Goal: Information Seeking & Learning: Find specific fact

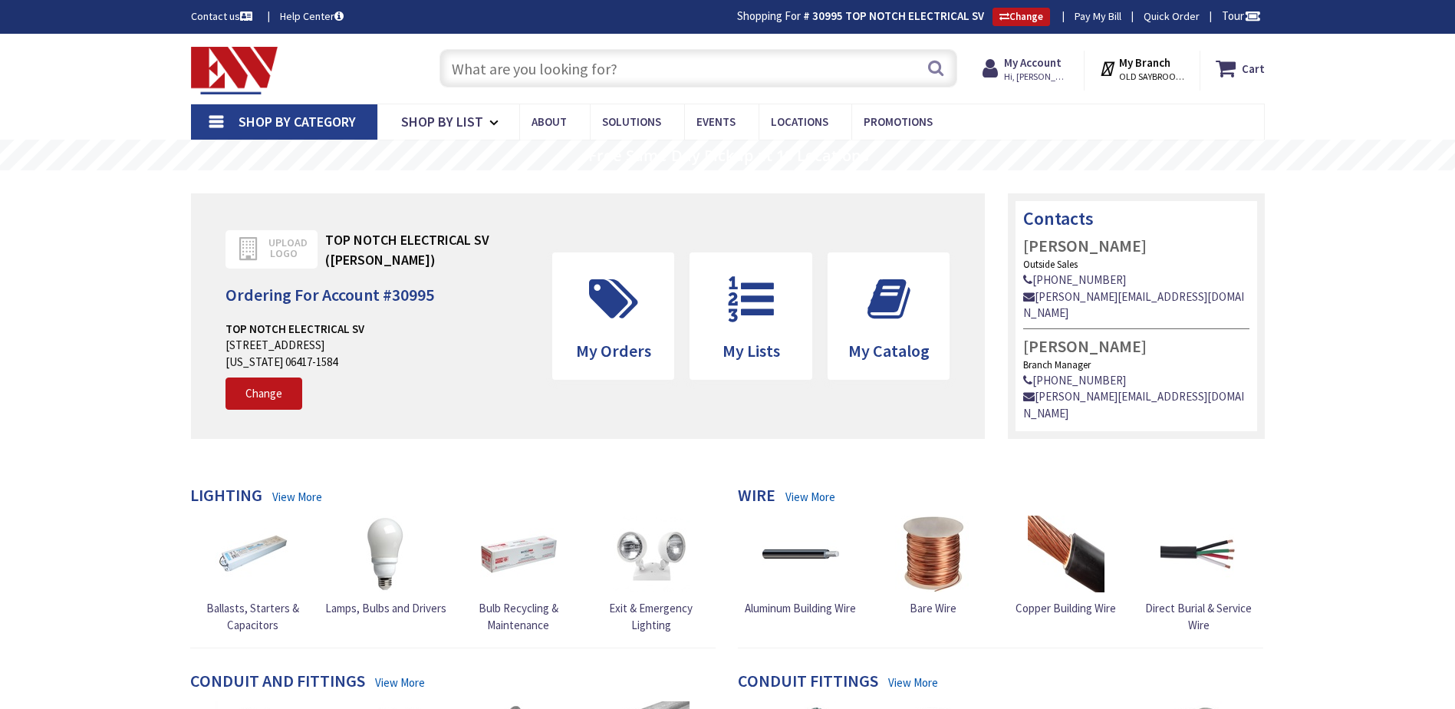
click at [512, 56] on input "text" at bounding box center [698, 68] width 518 height 38
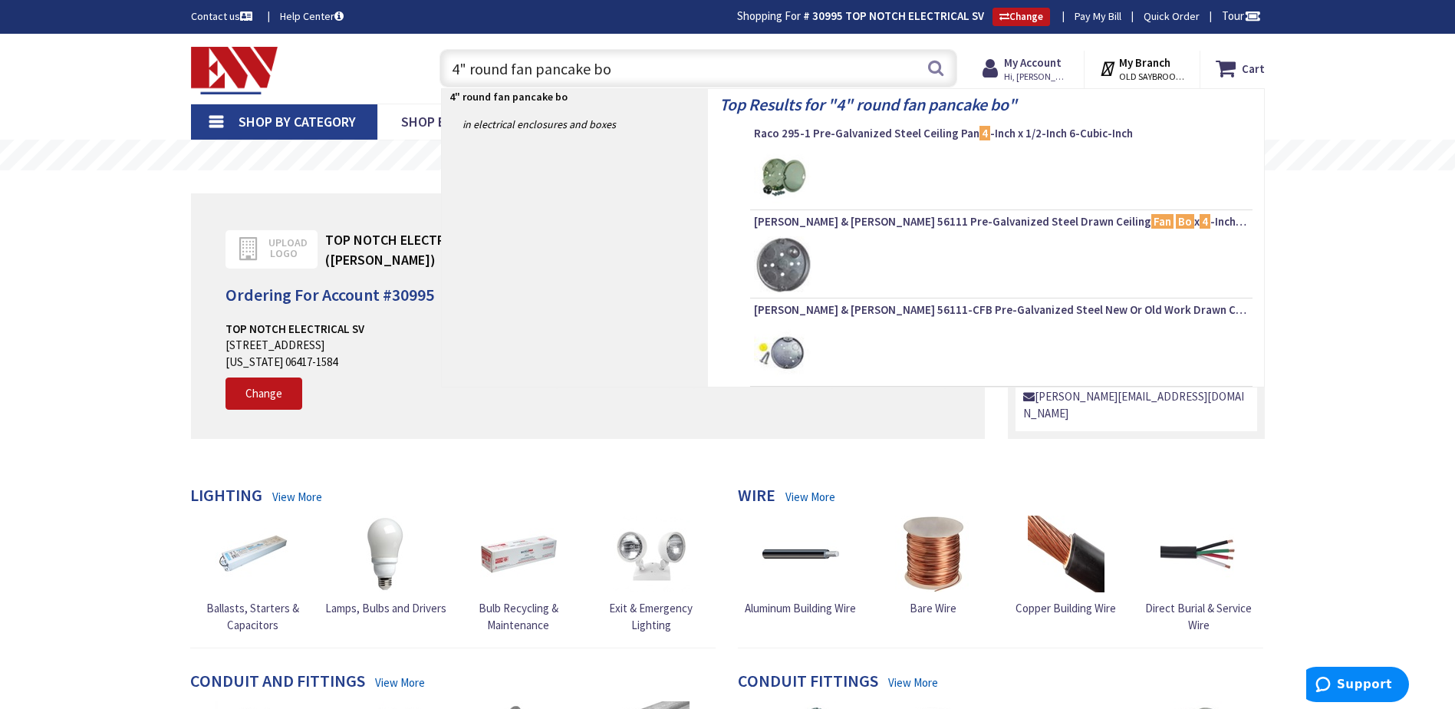
type input "4" round fan pancake box"
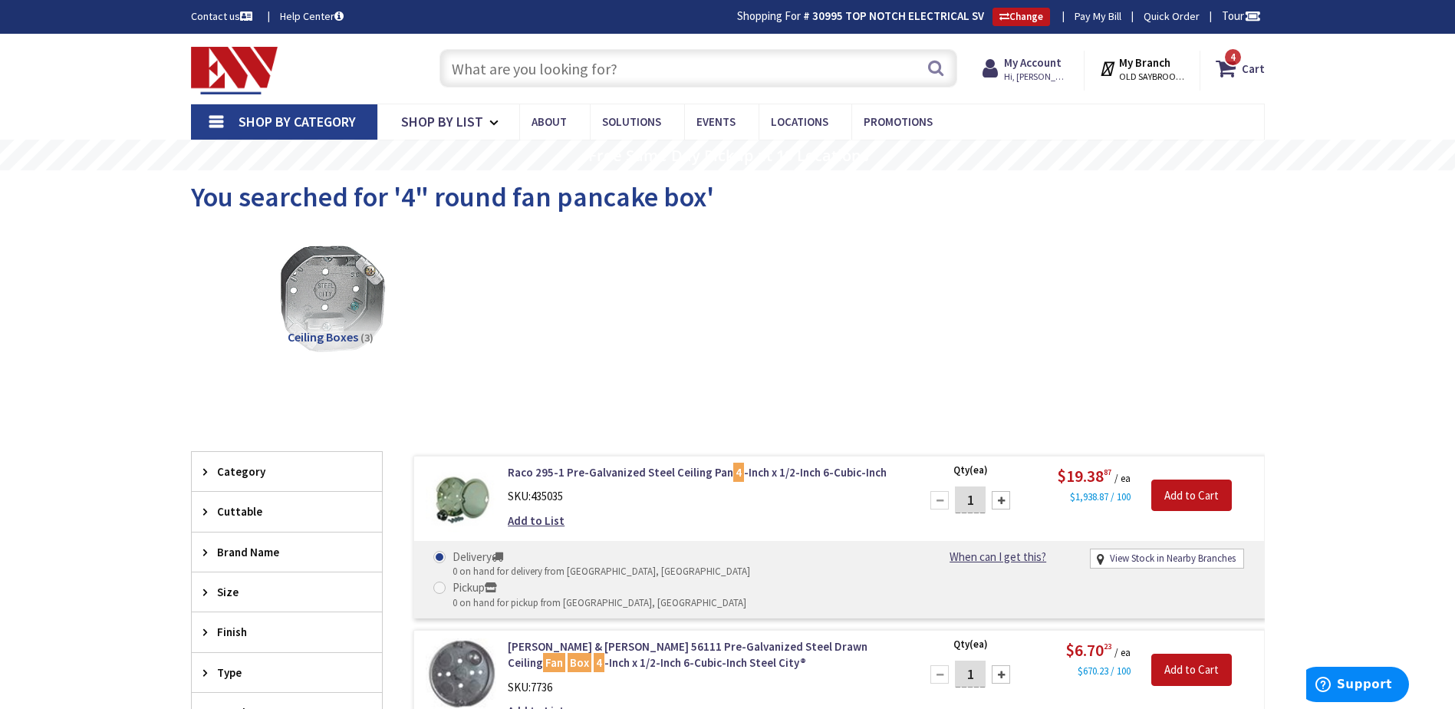
click at [479, 58] on input "text" at bounding box center [698, 68] width 518 height 38
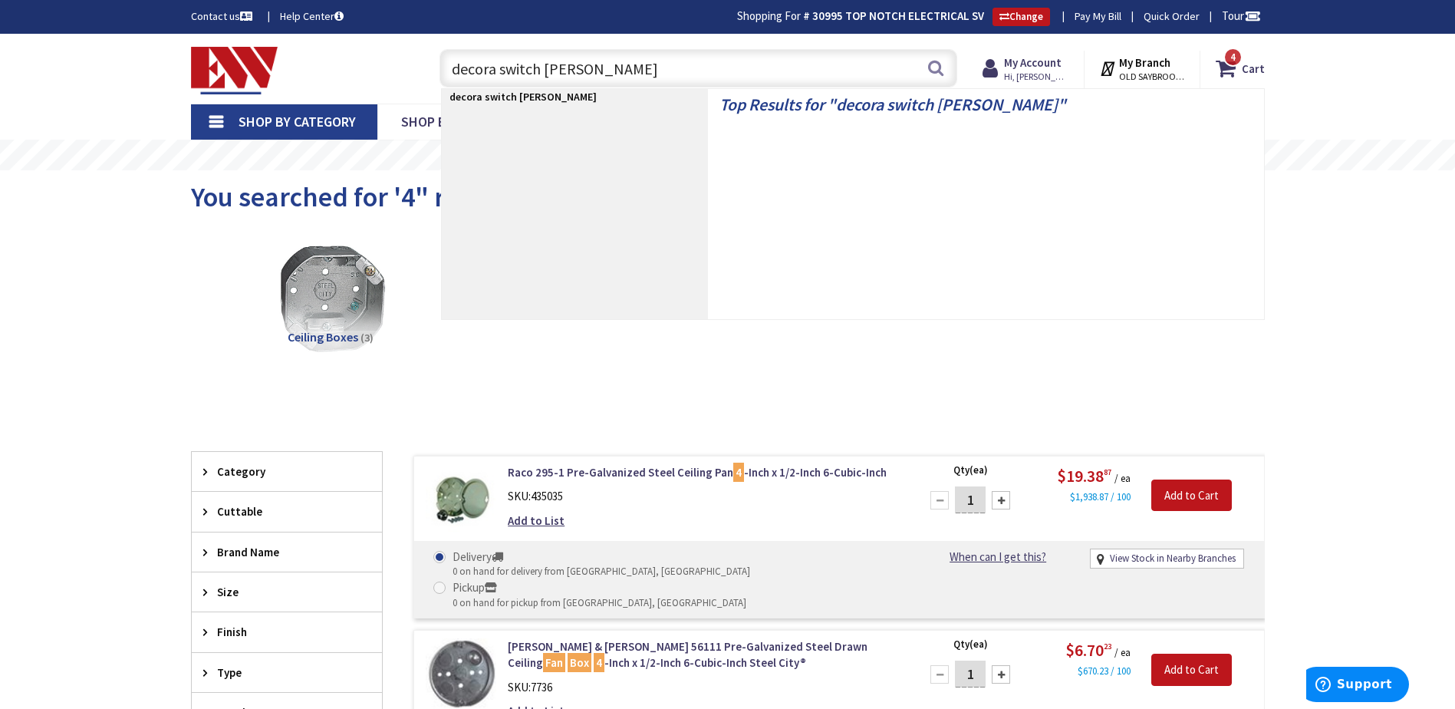
type input "decora switch blank"
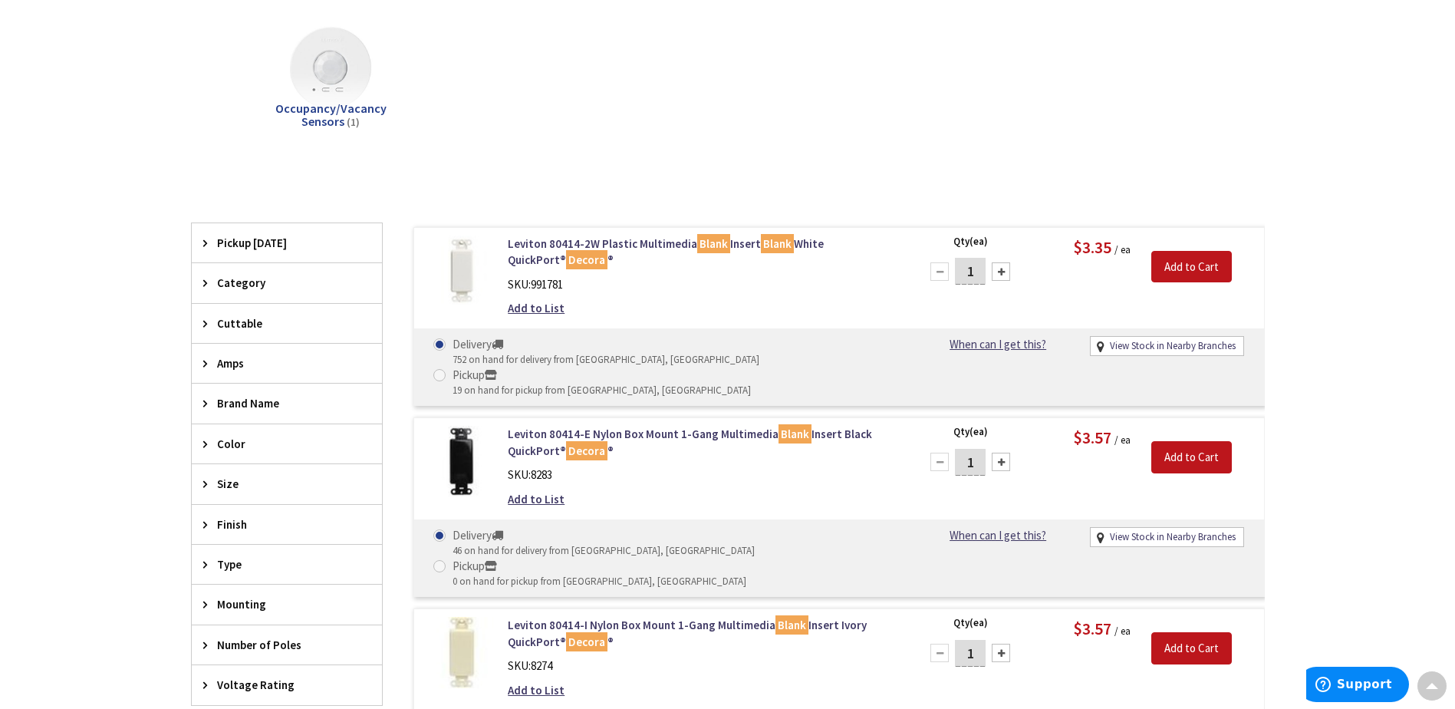
scroll to position [2, 0]
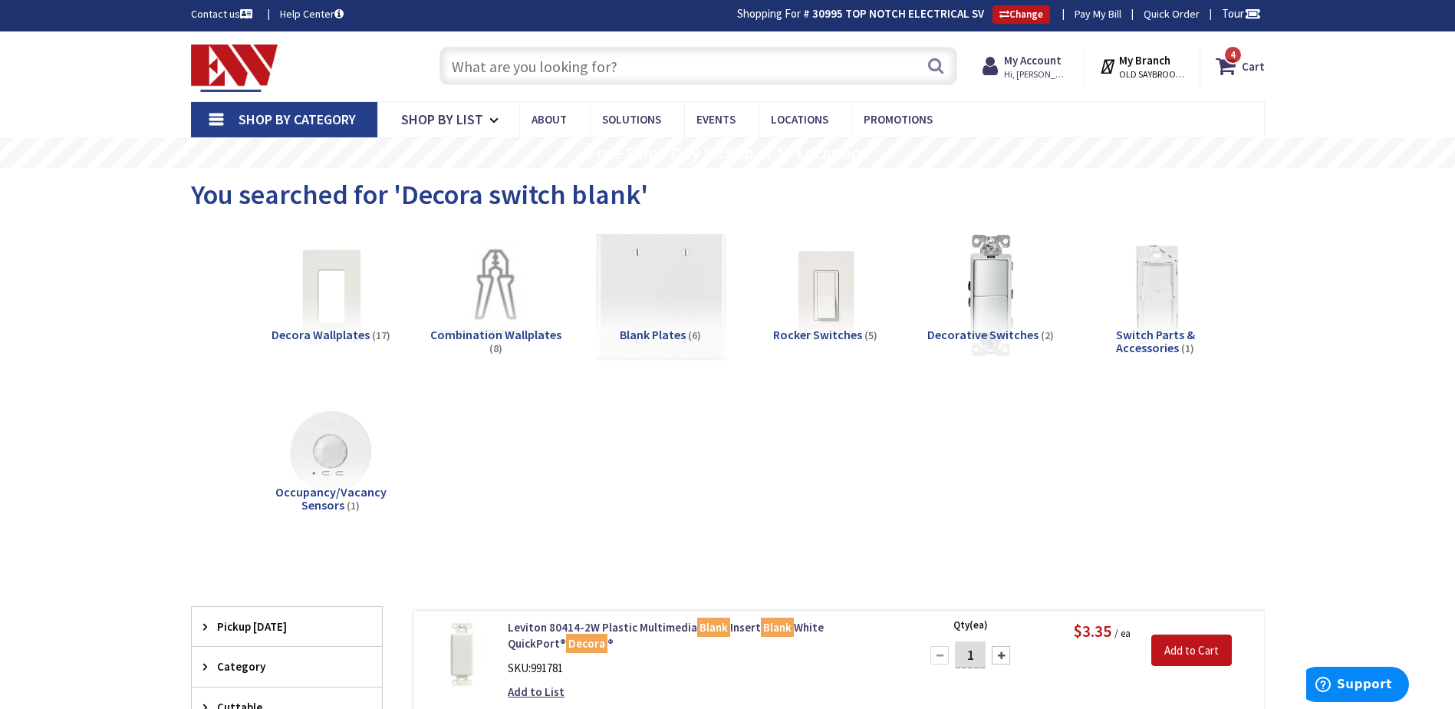
click at [655, 277] on img at bounding box center [660, 295] width 139 height 139
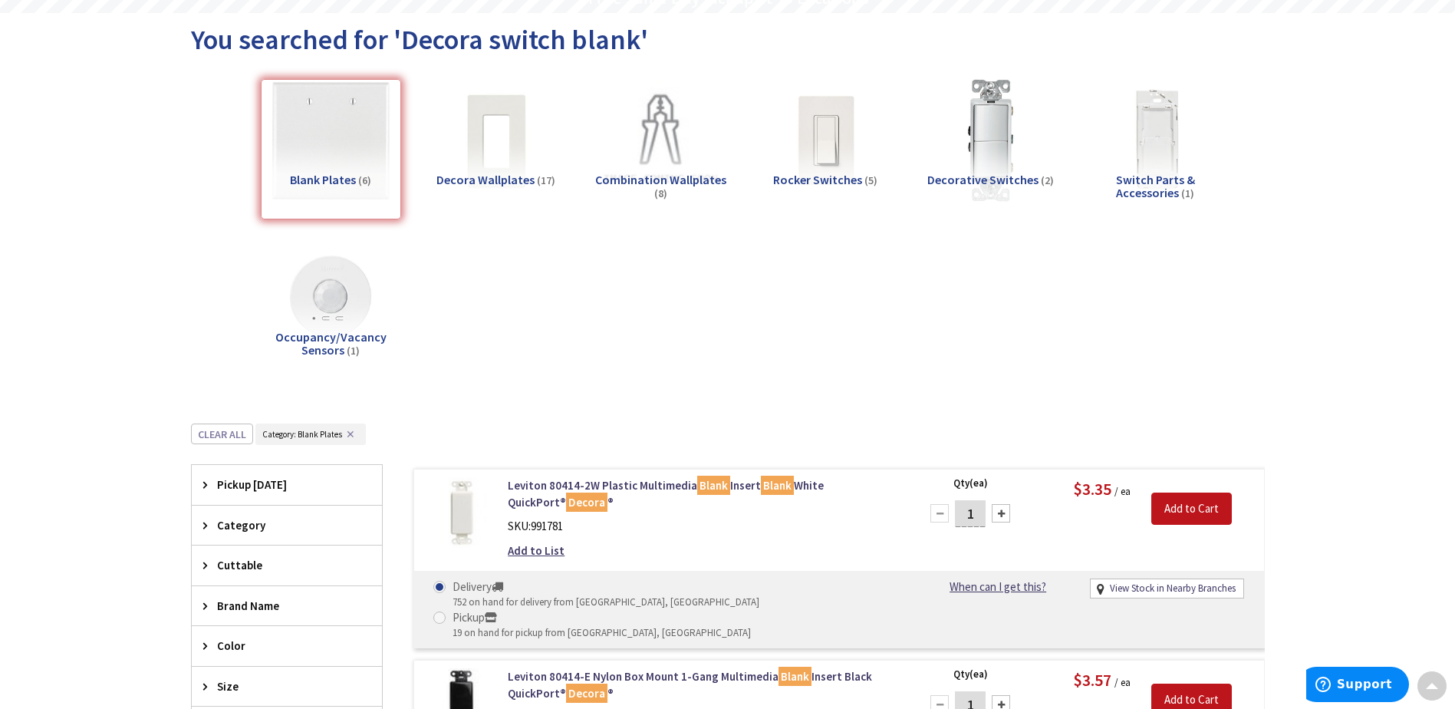
scroll to position [0, 0]
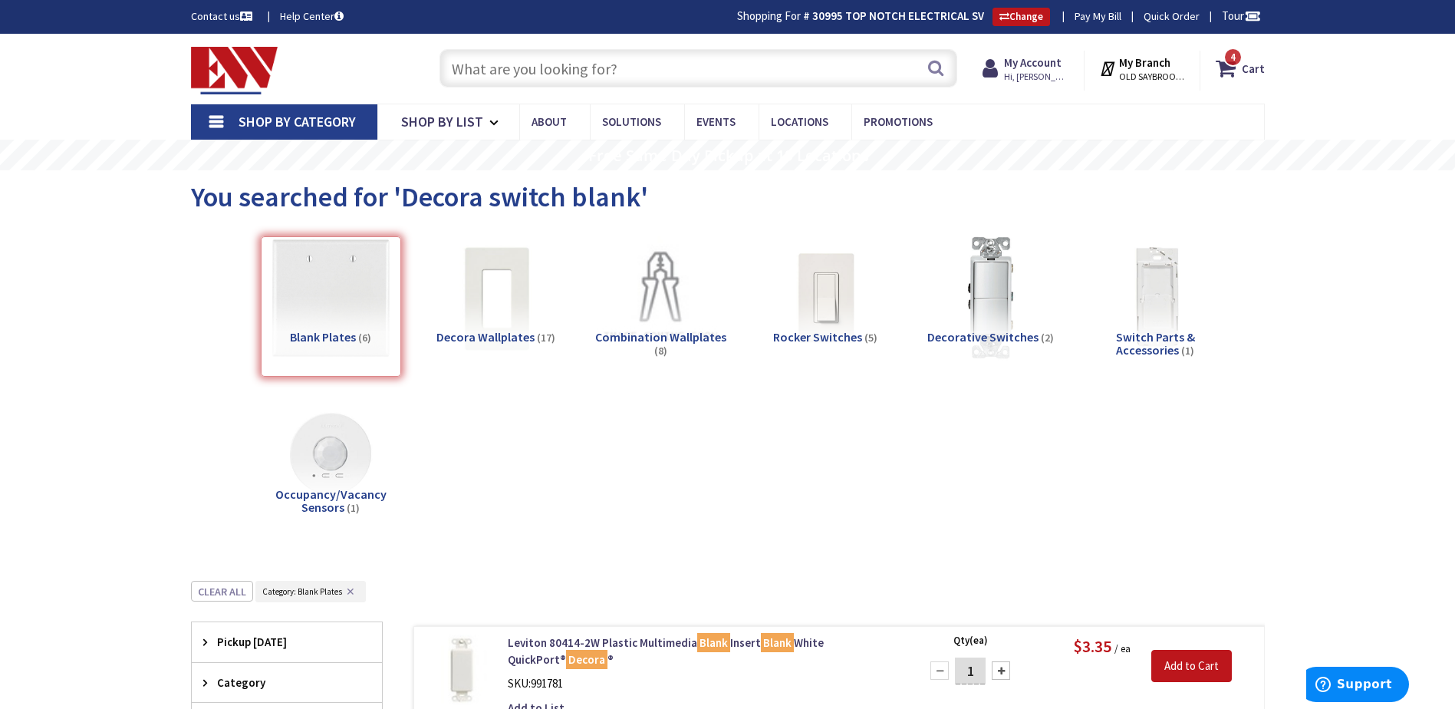
click at [381, 310] on div "Blank Plates (6)" at bounding box center [331, 306] width 140 height 140
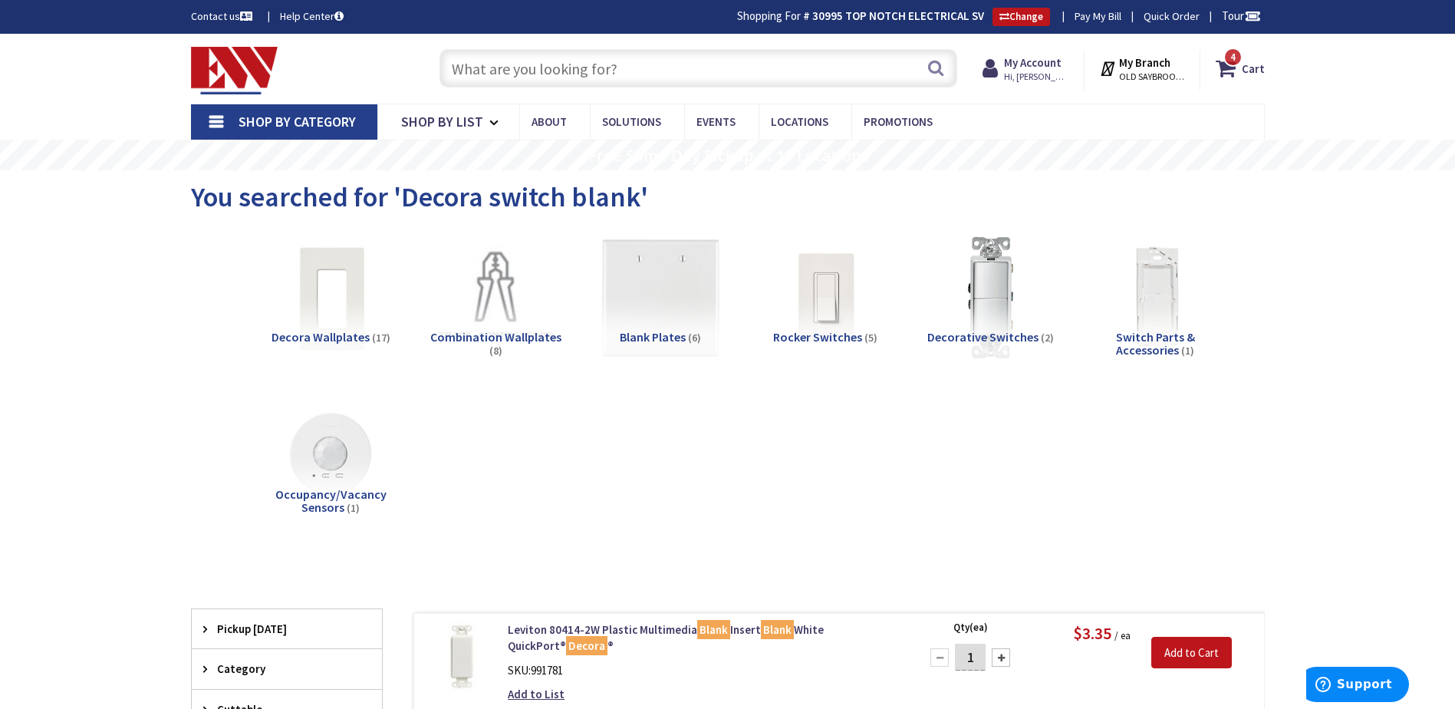
click at [308, 296] on img at bounding box center [330, 298] width 139 height 139
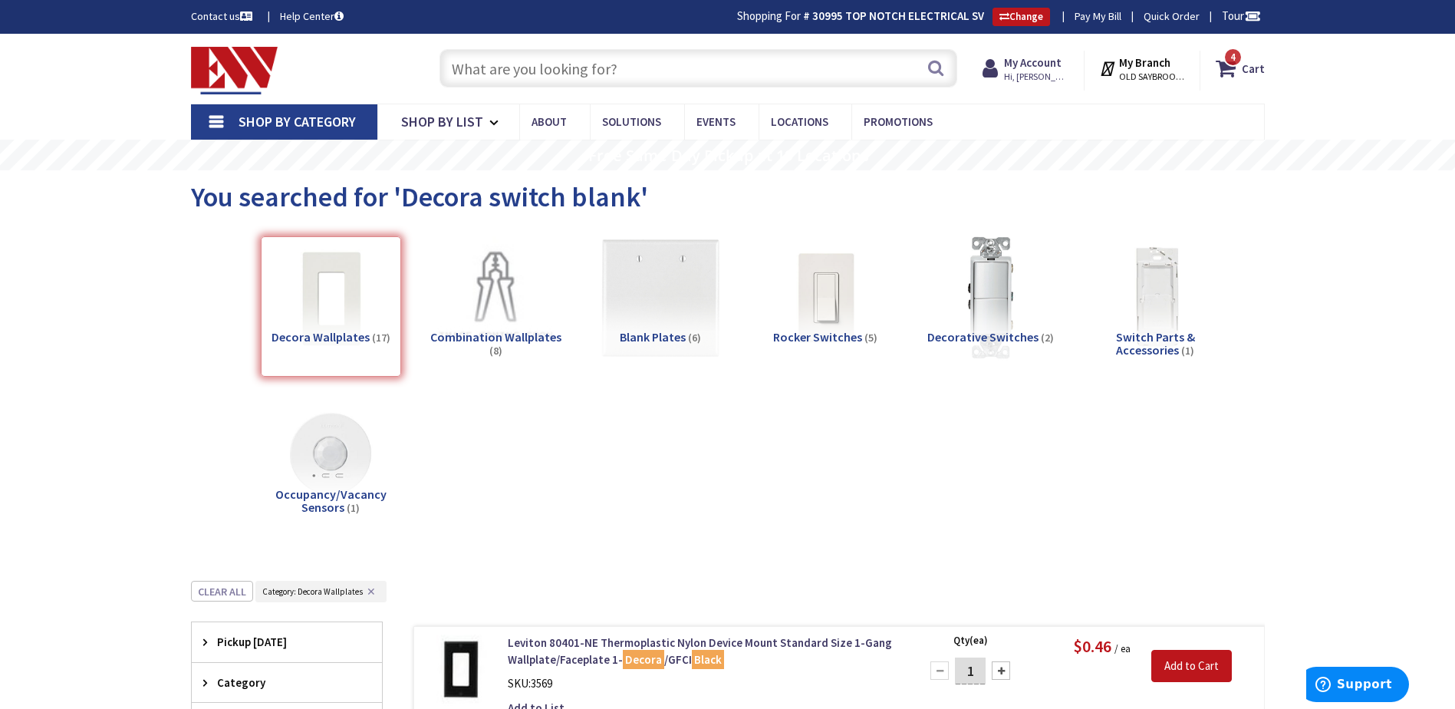
click at [563, 53] on input "text" at bounding box center [698, 68] width 518 height 38
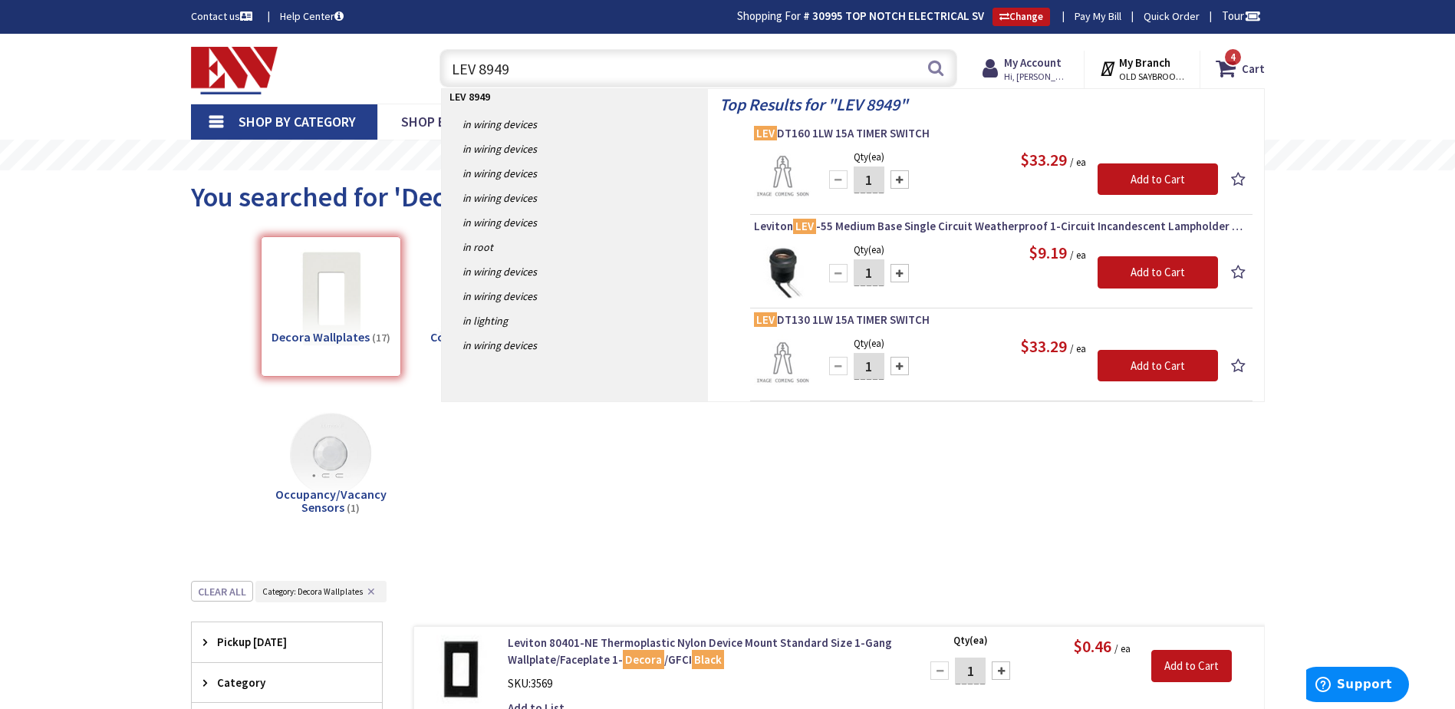
type input "LEV 89491"
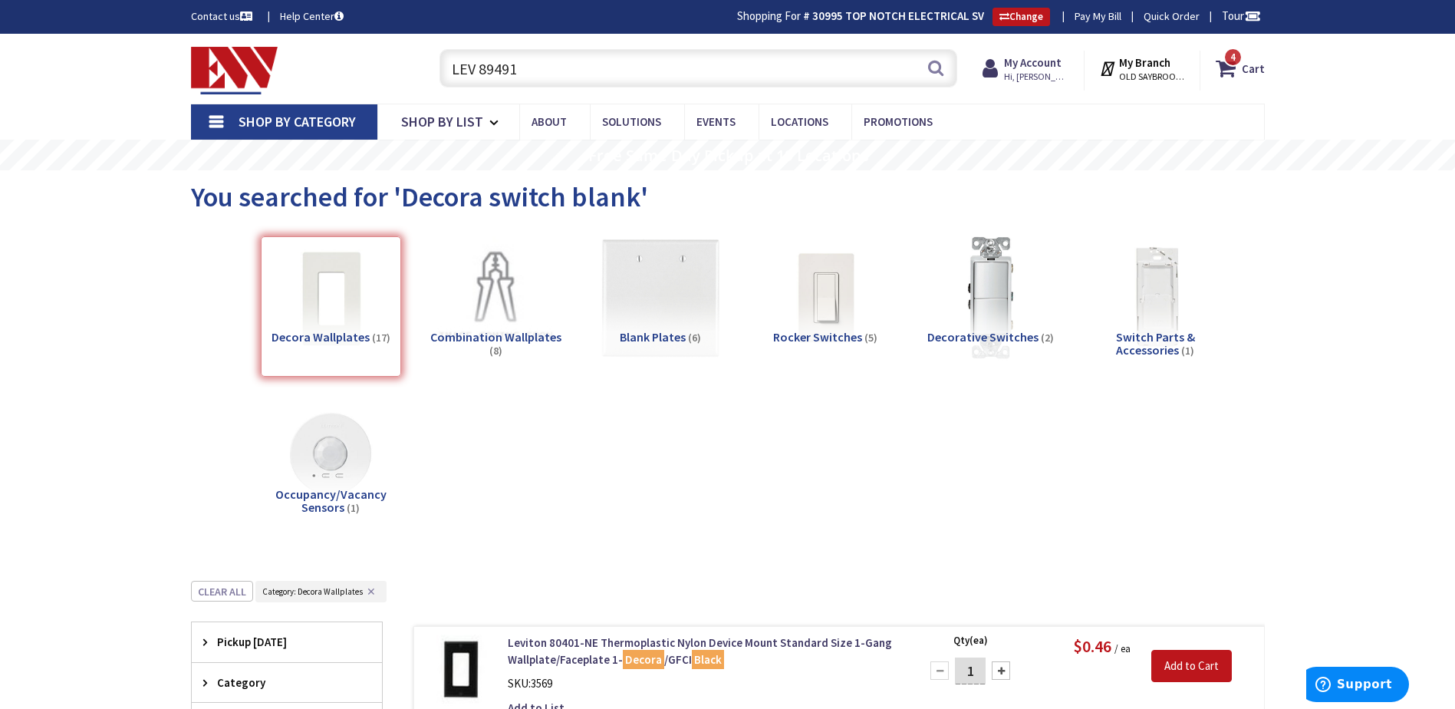
drag, startPoint x: 522, startPoint y: 64, endPoint x: 487, endPoint y: 68, distance: 34.8
click at [487, 68] on input "LEV 89491" at bounding box center [698, 68] width 518 height 38
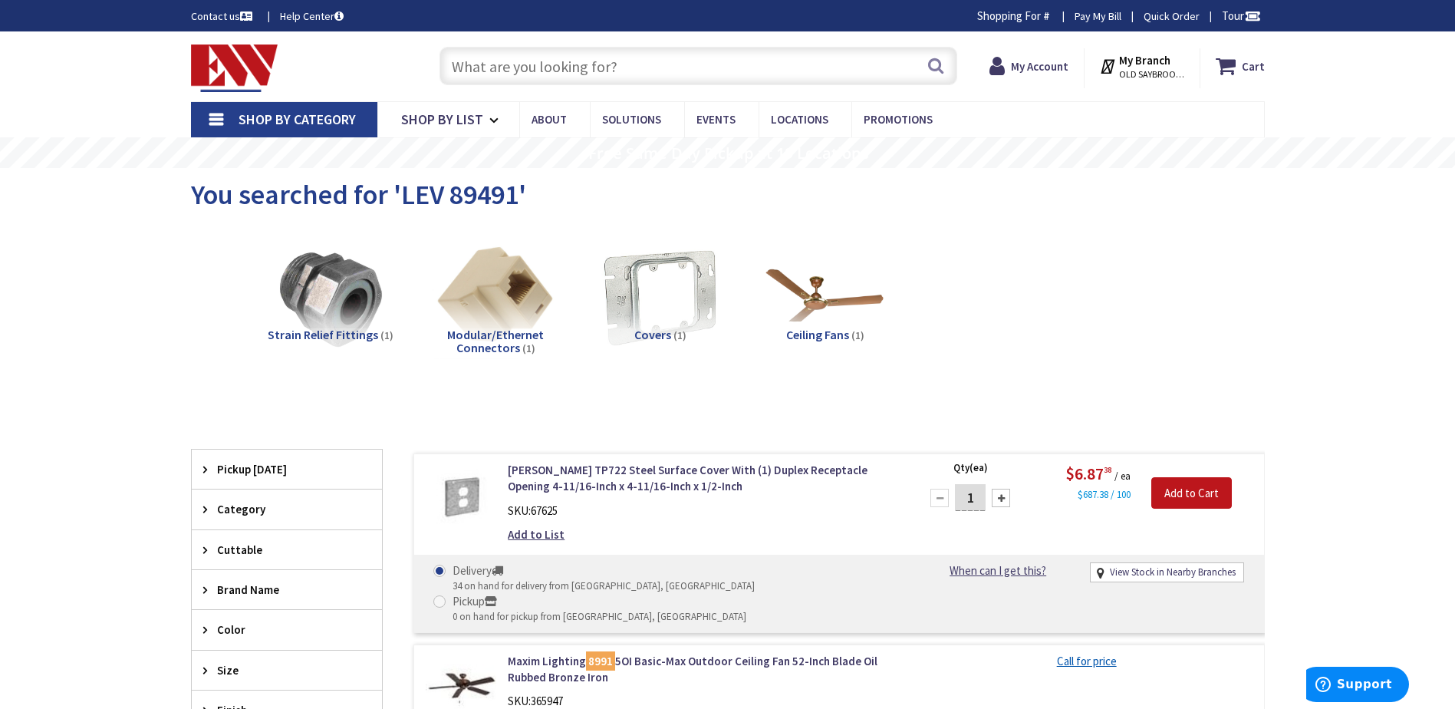
click at [487, 68] on input "text" at bounding box center [698, 66] width 518 height 38
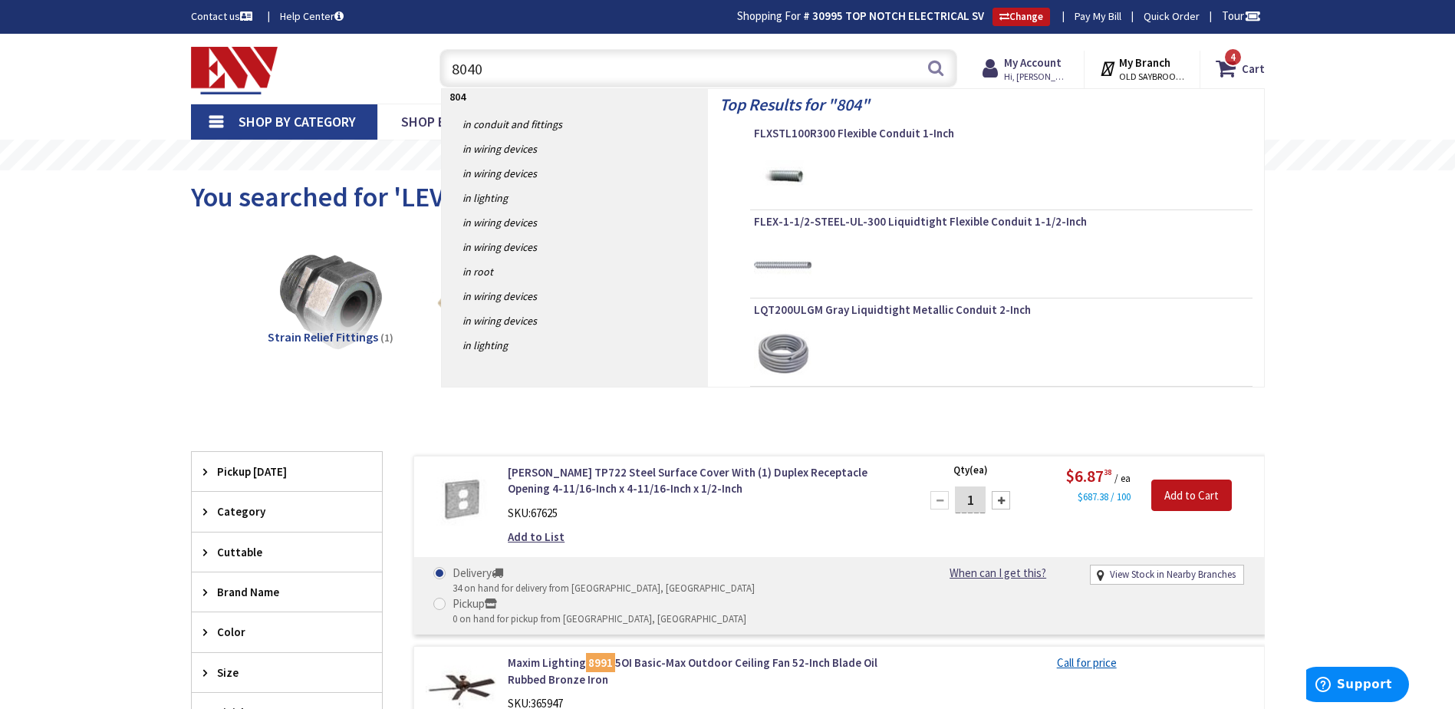
type input "80401"
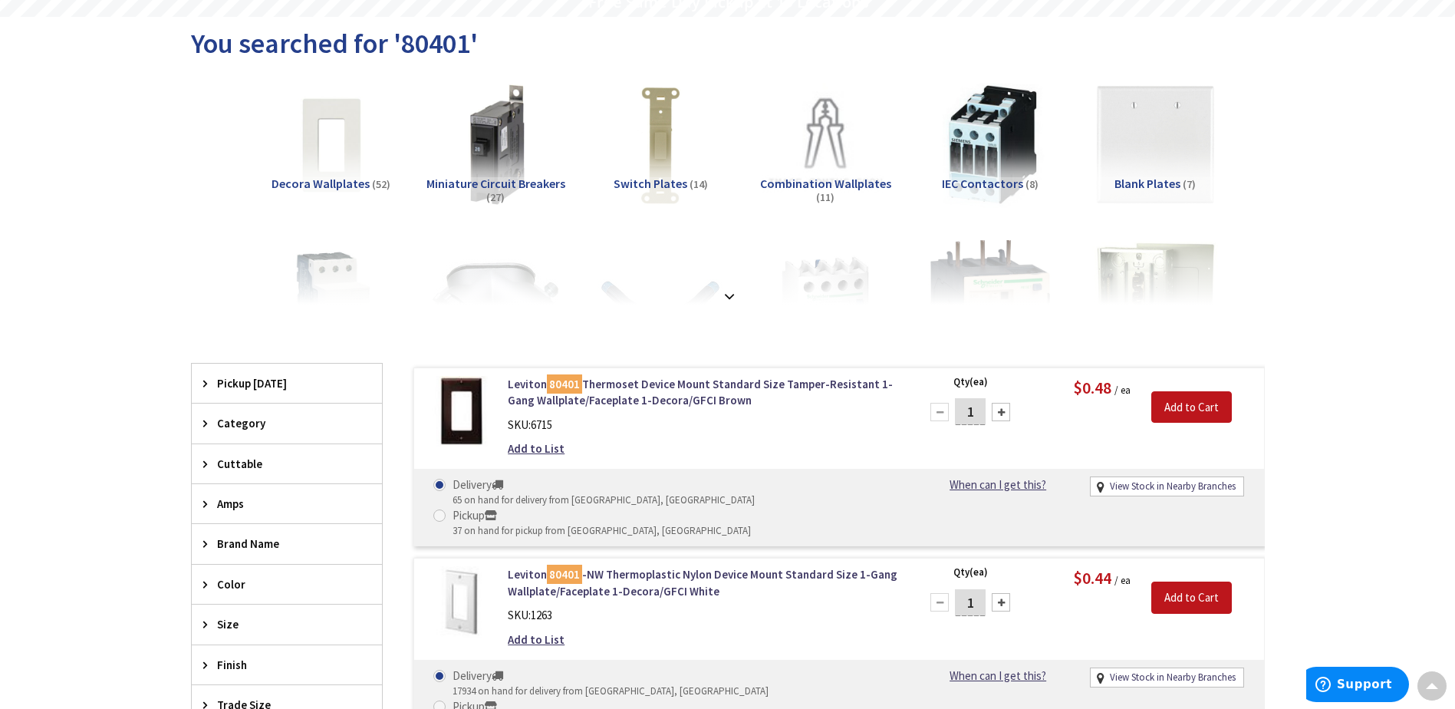
scroll to position [156, 0]
